Goal: Information Seeking & Learning: Learn about a topic

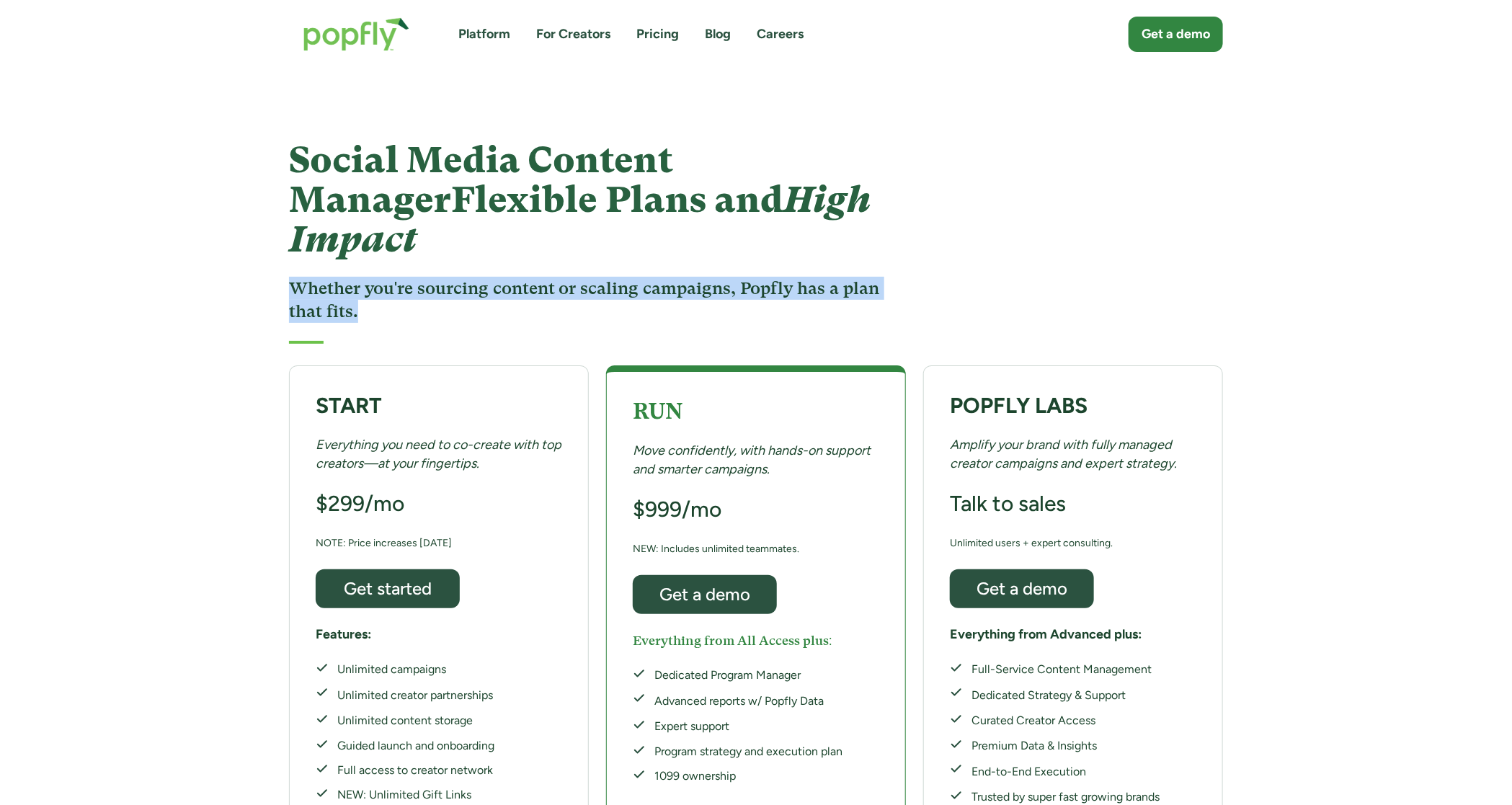
drag, startPoint x: 301, startPoint y: 228, endPoint x: 500, endPoint y: 276, distance: 204.7
click at [500, 276] on div "Social Media Content Manager Flexible Plans and High Impact Whether you're sour…" at bounding box center [587, 242] width 598 height 203
click at [500, 276] on h3 "Whether you're sourcing content or scaling campaigns, Popfly has a plan that fi…" at bounding box center [587, 299] width 598 height 46
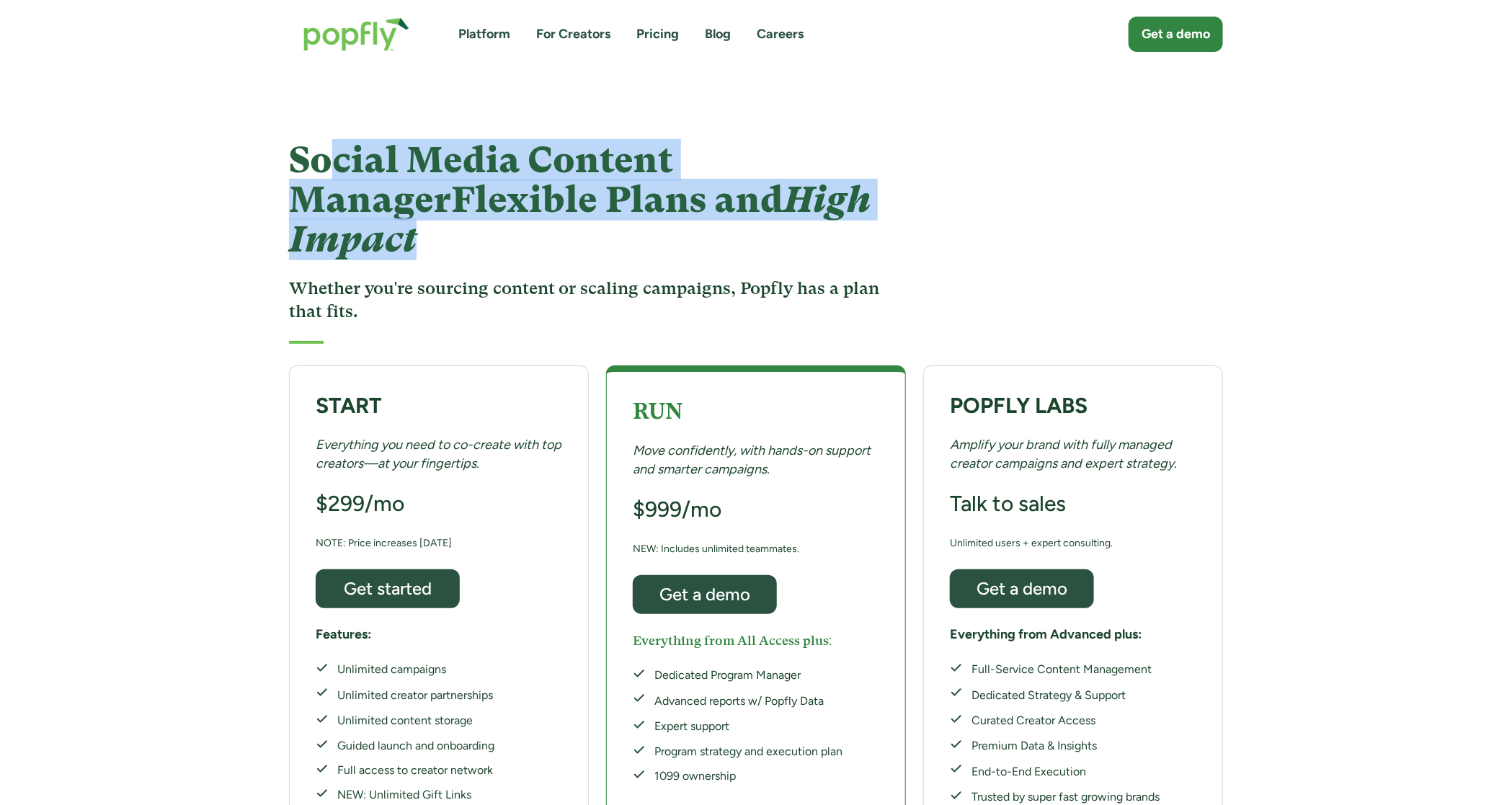
drag, startPoint x: 336, startPoint y: 144, endPoint x: 645, endPoint y: 223, distance: 318.9
click at [645, 223] on div "Social Media Content Manager Flexible Plans and High Impact Whether you're sour…" at bounding box center [587, 242] width 598 height 203
drag, startPoint x: 307, startPoint y: 143, endPoint x: 677, endPoint y: 208, distance: 375.7
click at [677, 208] on h1 "Social Media Content Manager Flexible Plans and High Impact" at bounding box center [587, 199] width 598 height 119
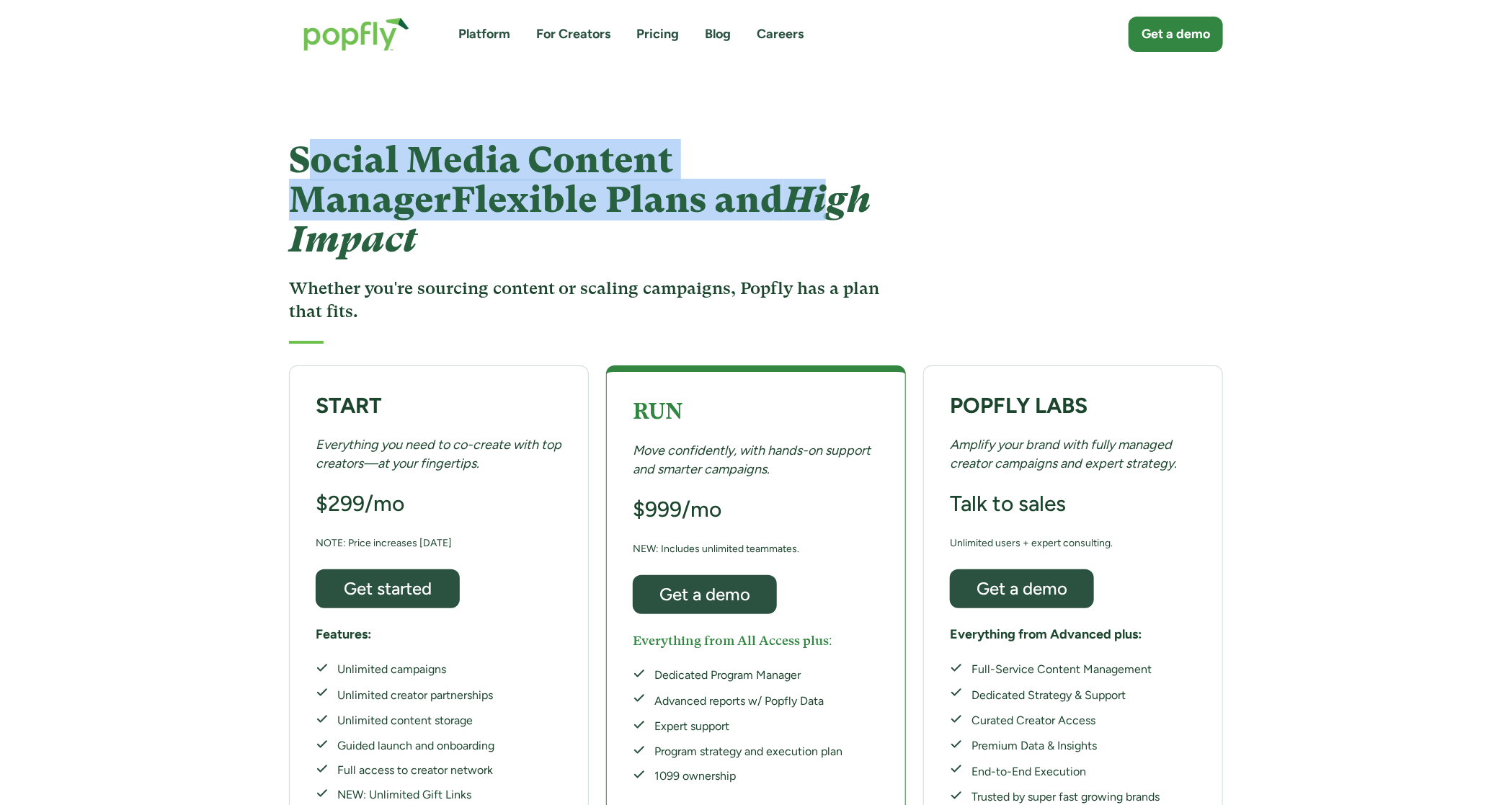
click at [677, 208] on em "High Impact" at bounding box center [580, 220] width 581 height 81
drag, startPoint x: 365, startPoint y: 172, endPoint x: 711, endPoint y: 227, distance: 350.3
click at [711, 227] on div "Social Media Content Manager Flexible Plans and High Impact Whether you're sour…" at bounding box center [587, 242] width 598 height 203
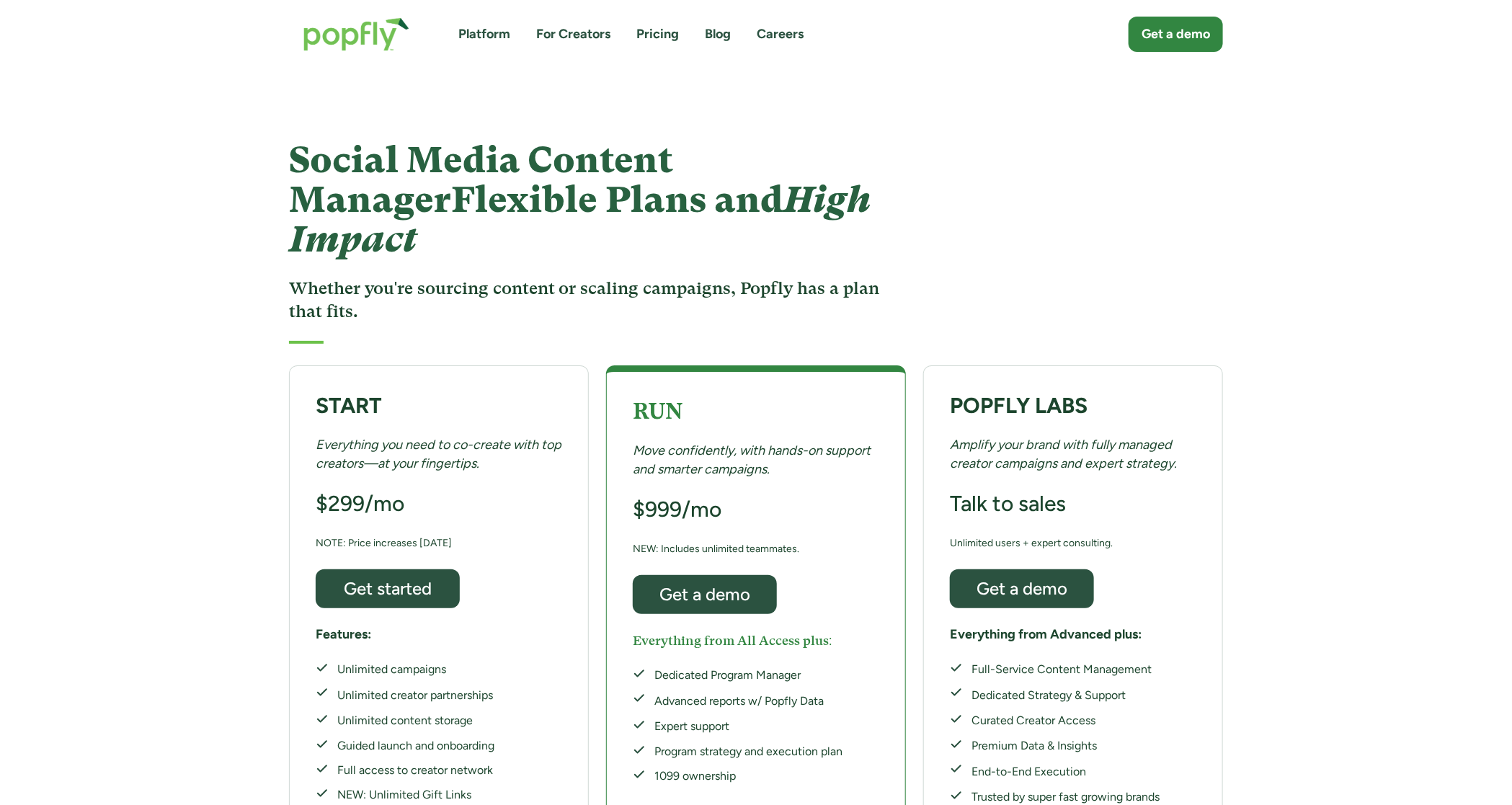
drag, startPoint x: 330, startPoint y: 177, endPoint x: 645, endPoint y: 215, distance: 317.3
click at [644, 215] on h1 "Social Media Content Manager Flexible Plans and High Impact" at bounding box center [587, 199] width 598 height 119
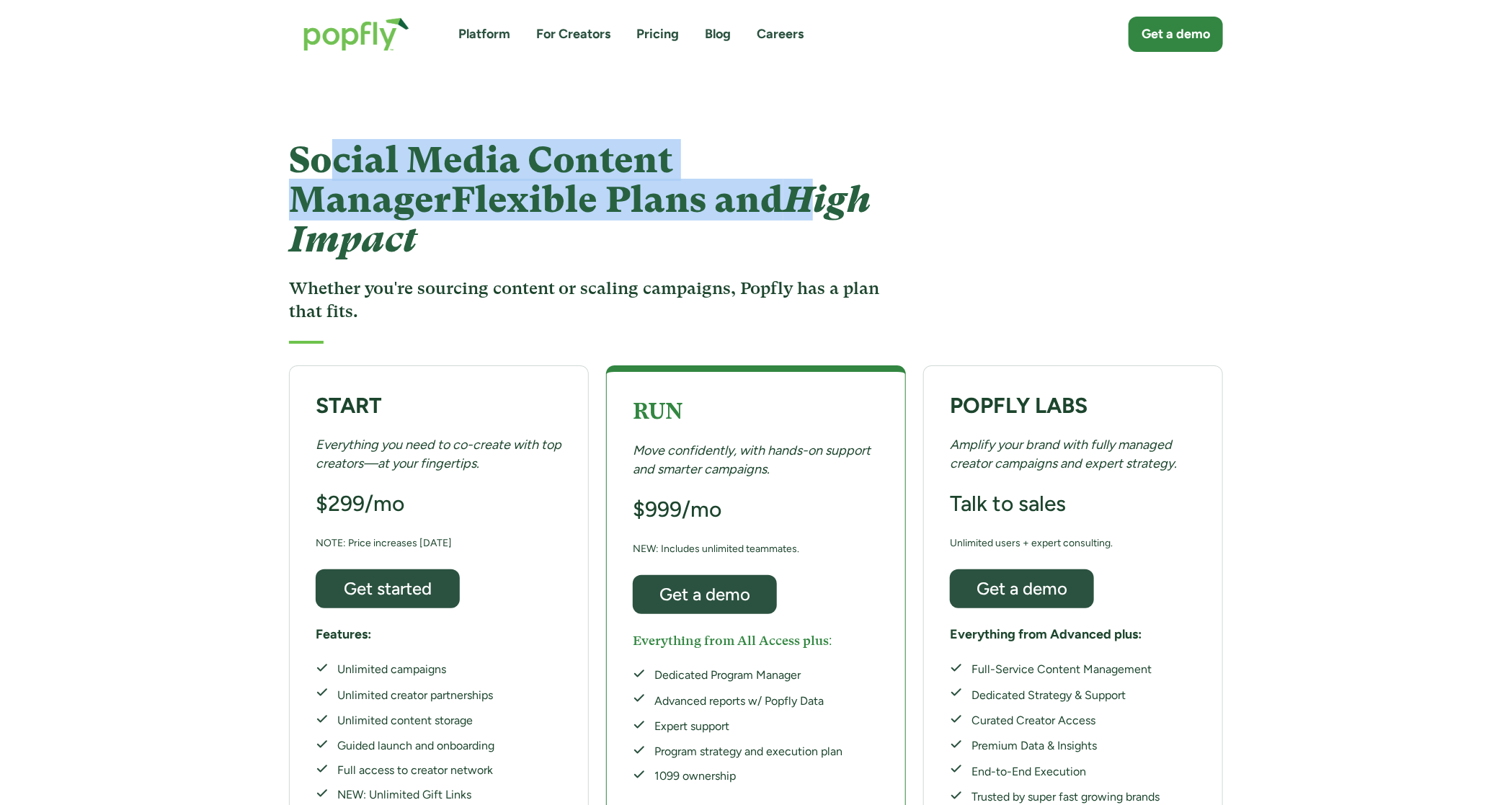
click at [645, 215] on em "High Impact" at bounding box center [580, 220] width 581 height 81
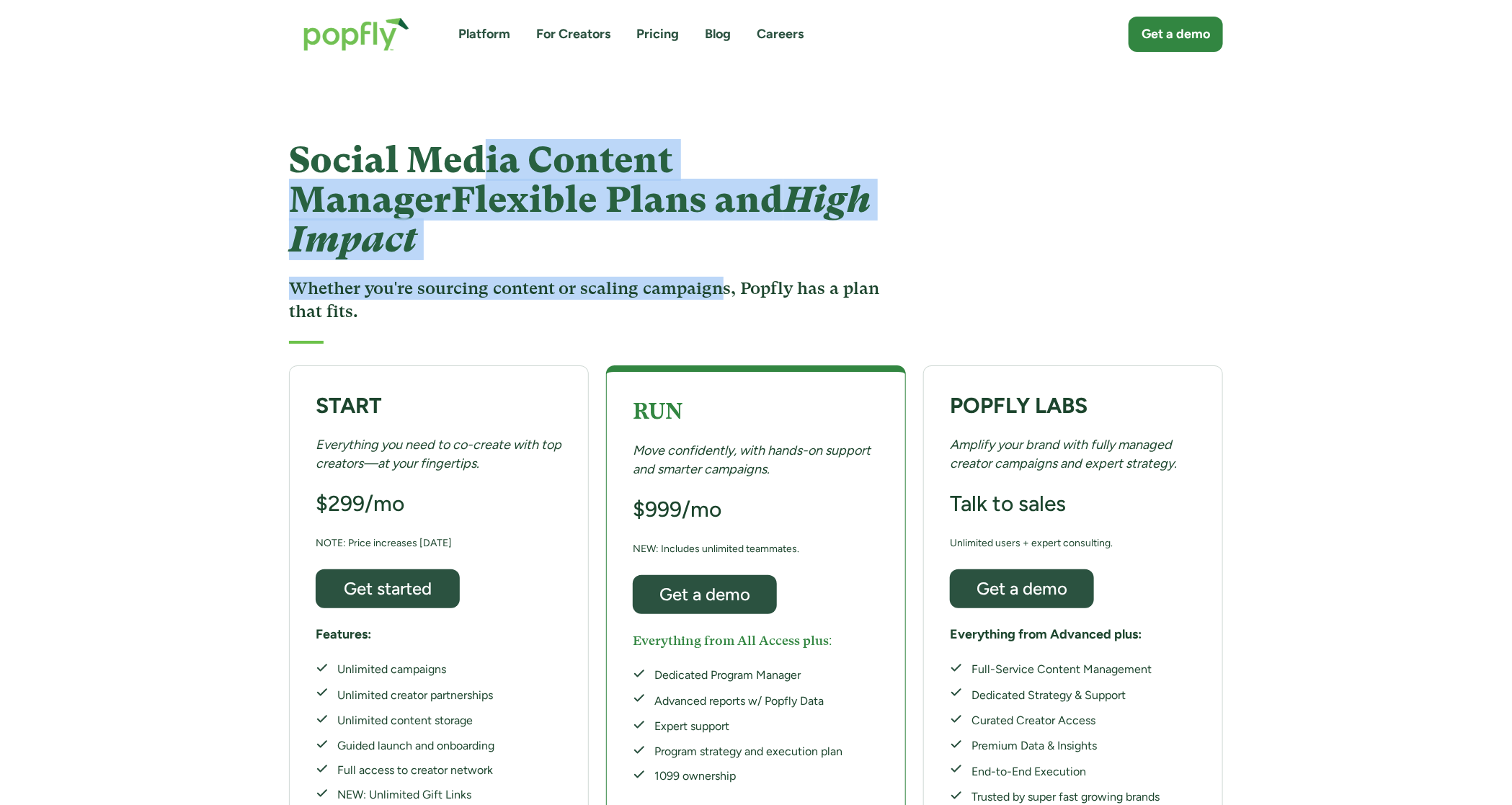
drag, startPoint x: 475, startPoint y: 177, endPoint x: 722, endPoint y: 250, distance: 257.6
click at [720, 249] on div "Social Media Content Manager Flexible Plans and High Impact Whether you're sour…" at bounding box center [587, 242] width 598 height 203
click at [722, 276] on h3 "Whether you're sourcing content or scaling campaigns, Popfly has a plan that fi…" at bounding box center [587, 299] width 598 height 46
